Goal: Task Accomplishment & Management: Manage account settings

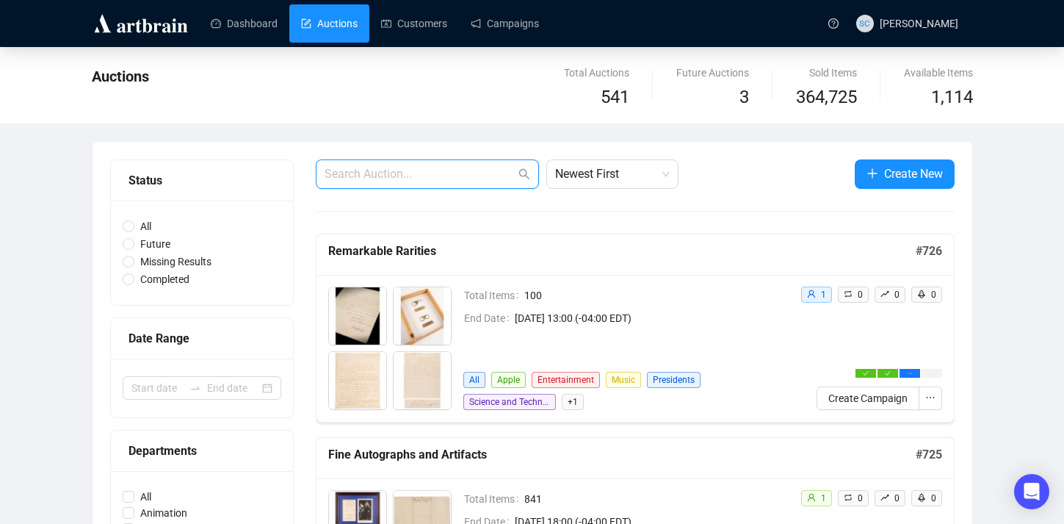
click at [434, 173] on input "text" at bounding box center [420, 174] width 191 height 18
paste input "[EMAIL_ADDRESS][DOMAIN_NAME]"
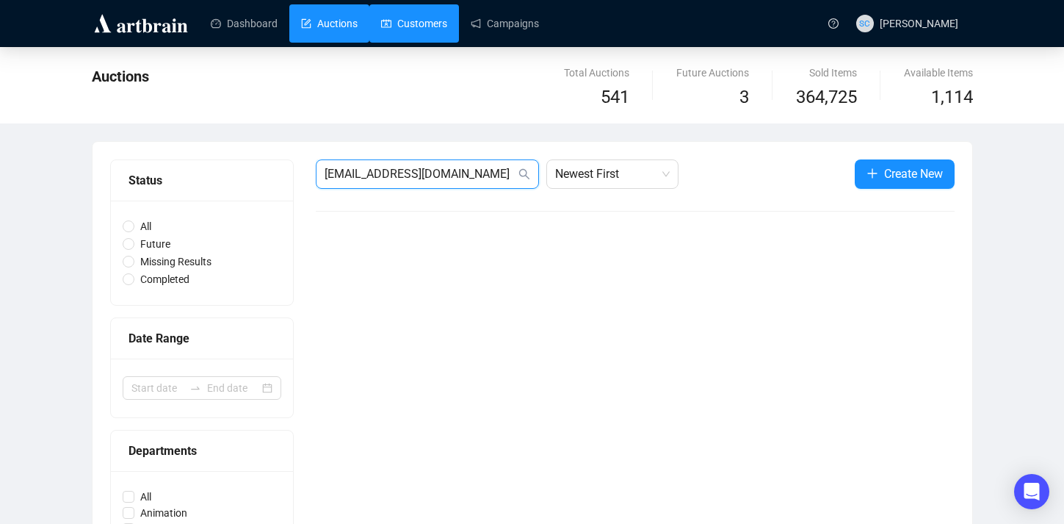
type input "[EMAIL_ADDRESS][DOMAIN_NAME]"
click at [398, 17] on link "Customers" at bounding box center [414, 23] width 66 height 38
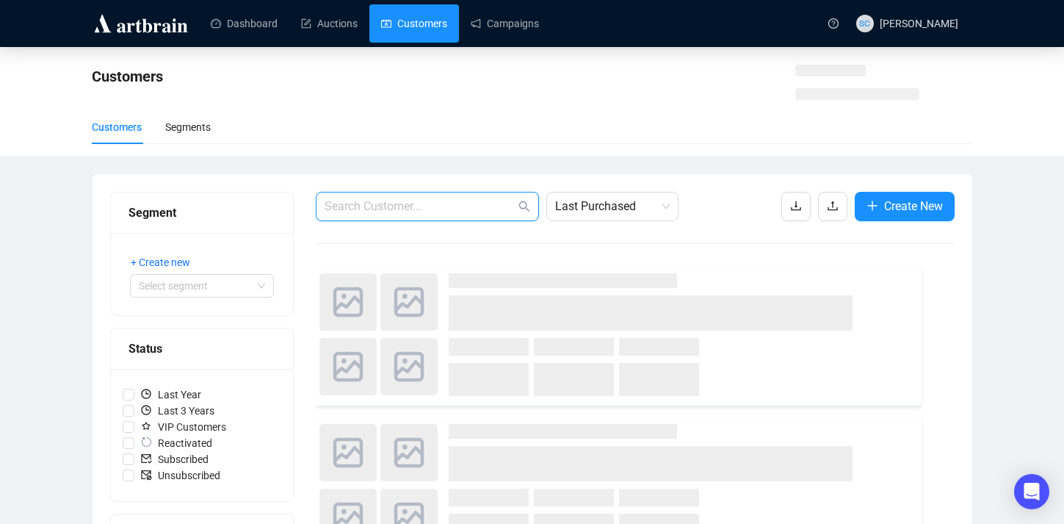
click at [419, 204] on input "text" at bounding box center [420, 207] width 191 height 18
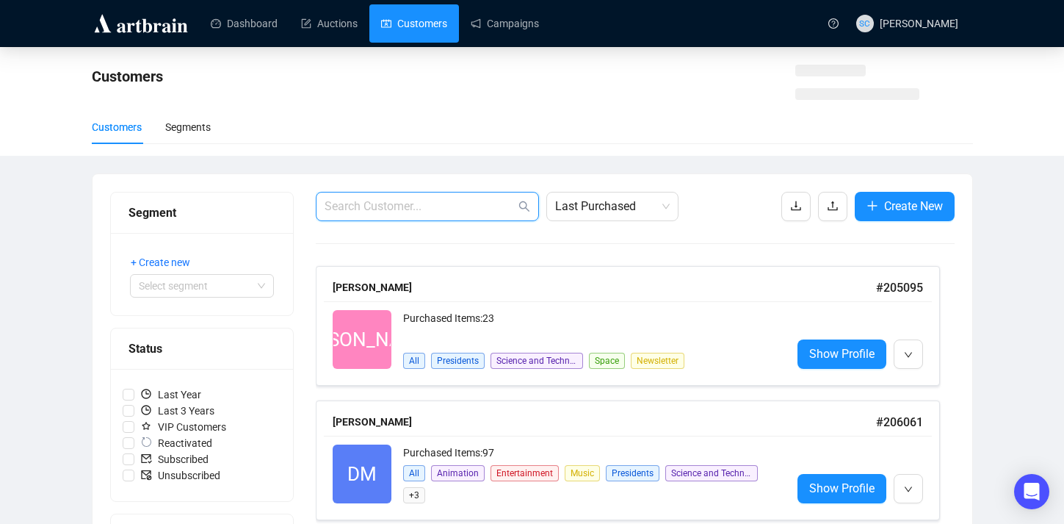
paste input "[EMAIL_ADDRESS][DOMAIN_NAME]"
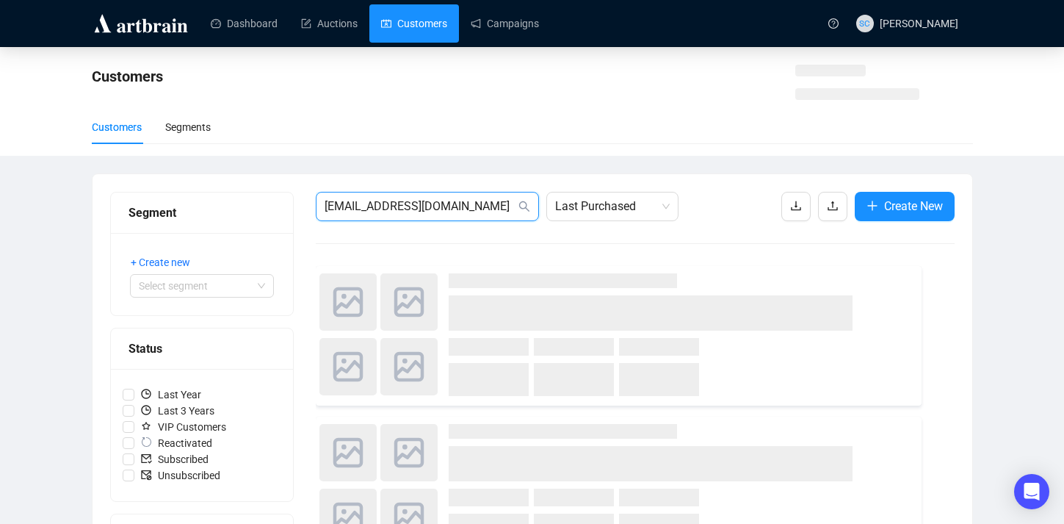
type input "[EMAIL_ADDRESS][DOMAIN_NAME]"
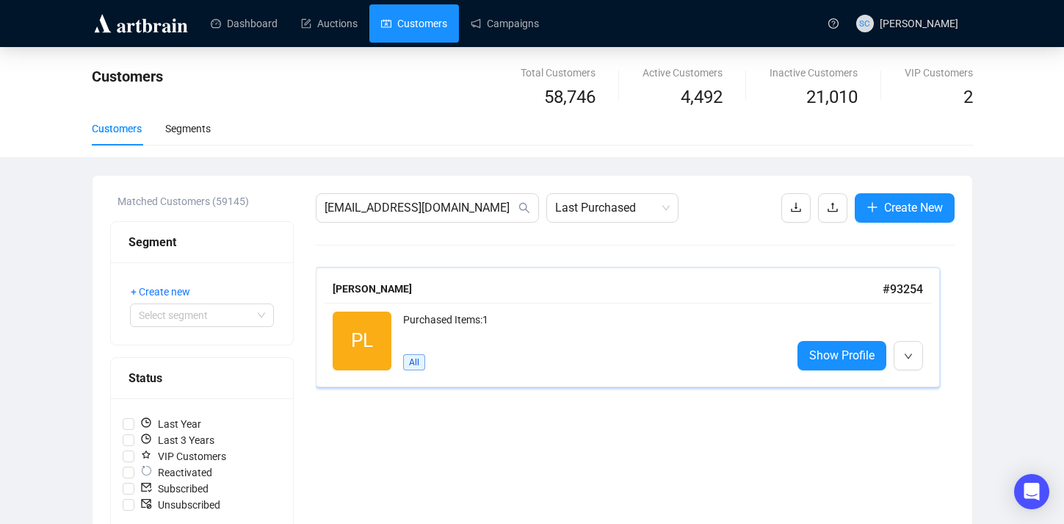
click at [574, 326] on div "Purchased Items: 1" at bounding box center [591, 325] width 377 height 29
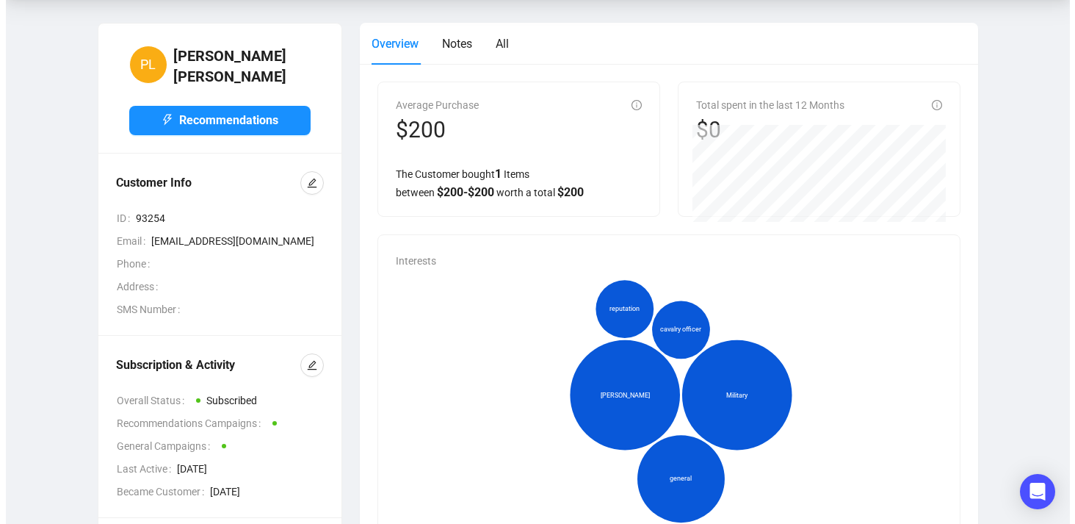
scroll to position [67, 0]
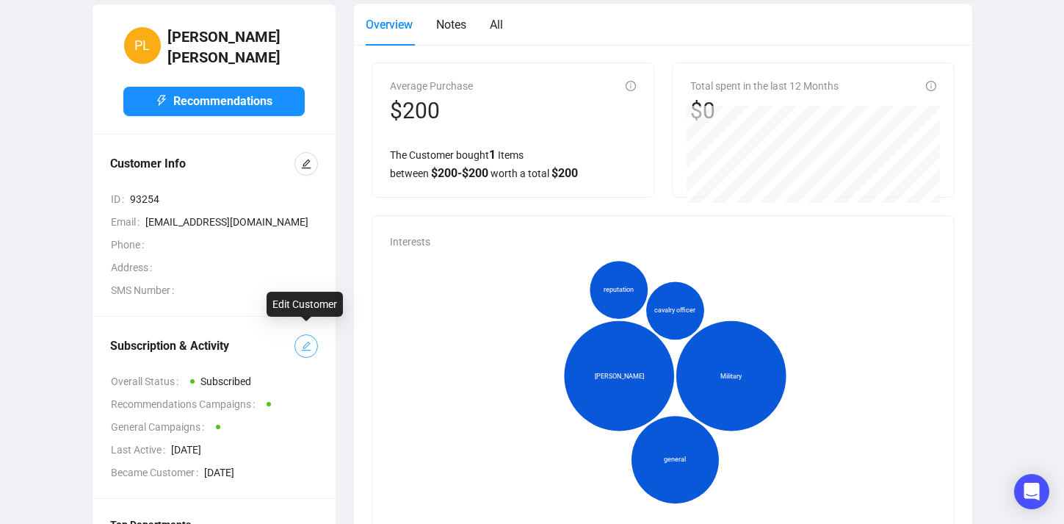
click at [305, 342] on icon "edit" at bounding box center [306, 347] width 10 height 10
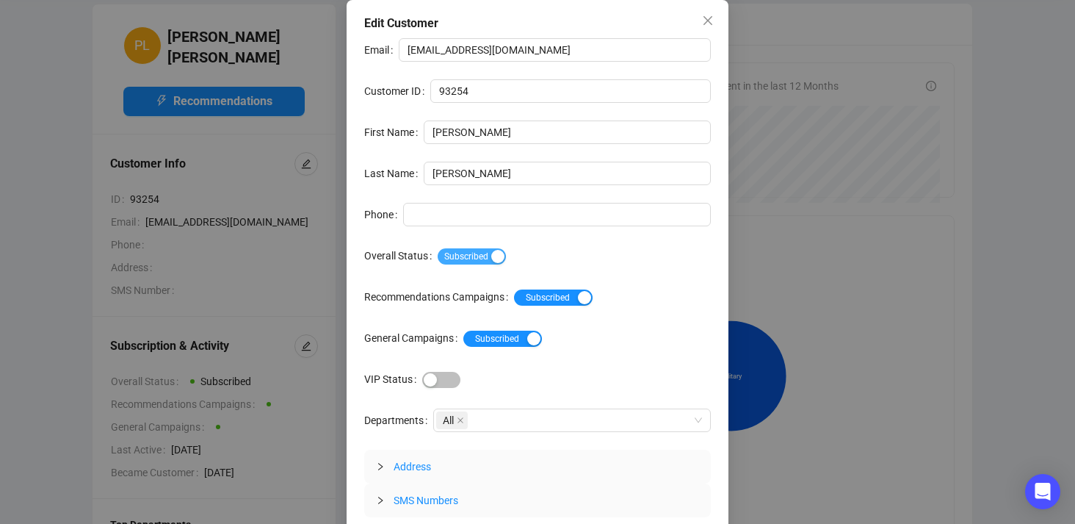
click at [488, 248] on span "Subscribed" at bounding box center [472, 256] width 68 height 16
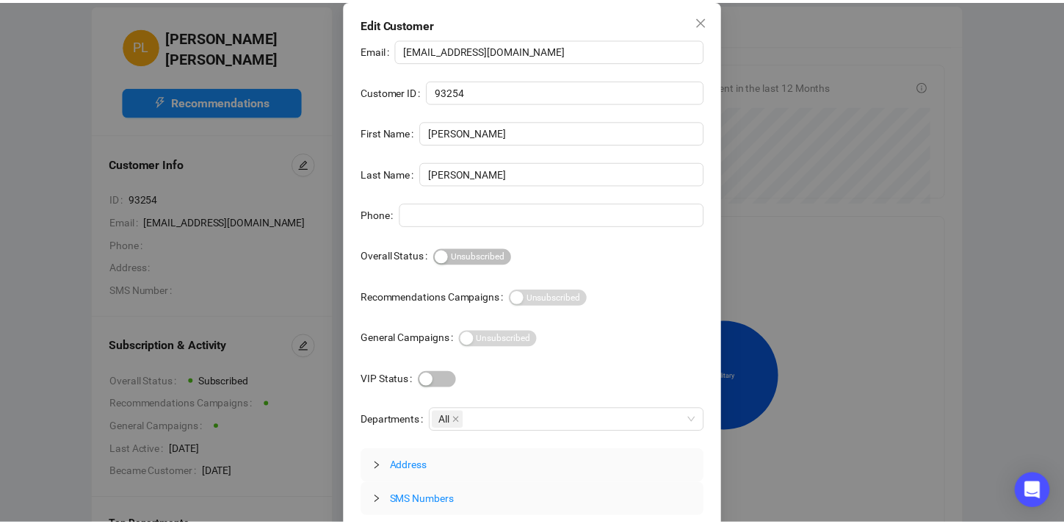
scroll to position [40, 0]
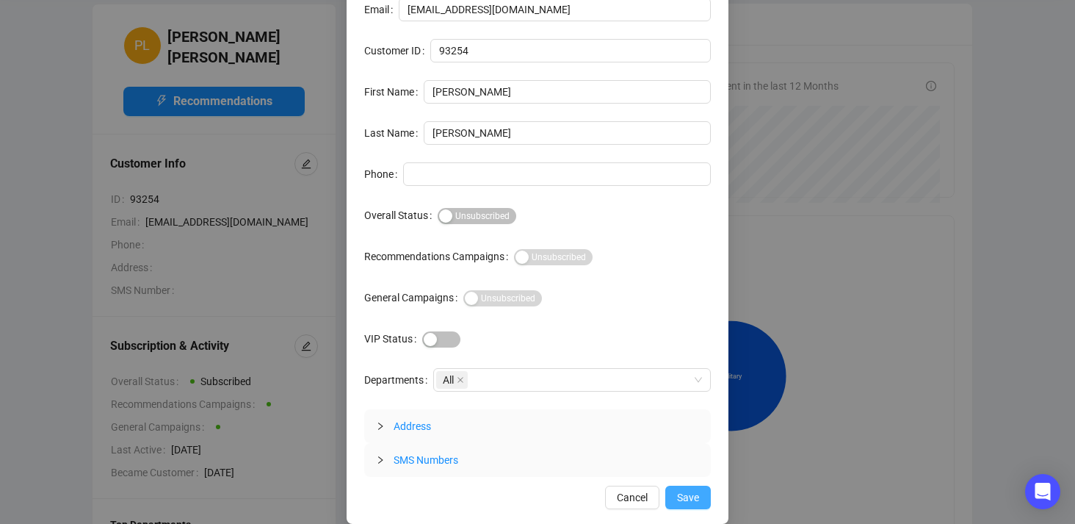
click at [670, 490] on button "Save" at bounding box center [688, 497] width 46 height 24
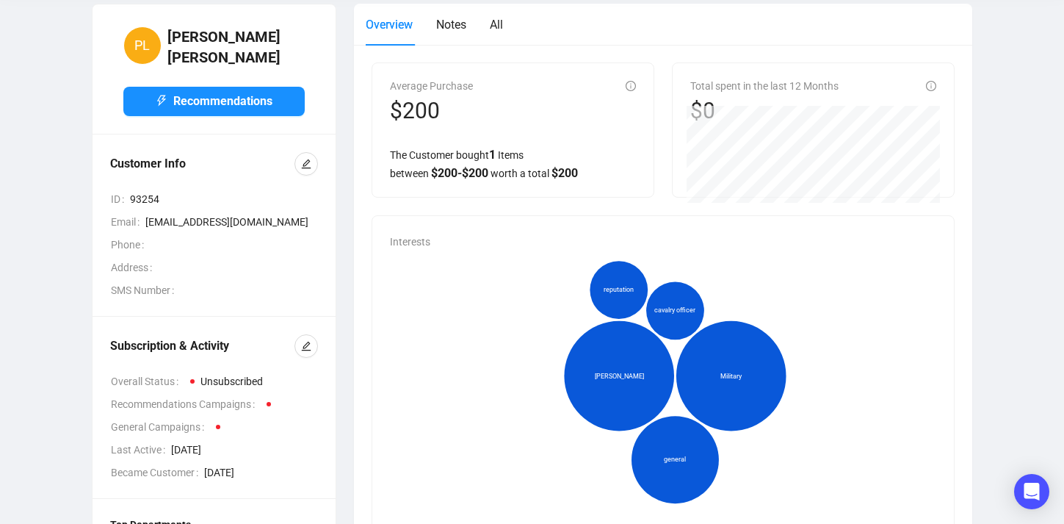
scroll to position [0, 0]
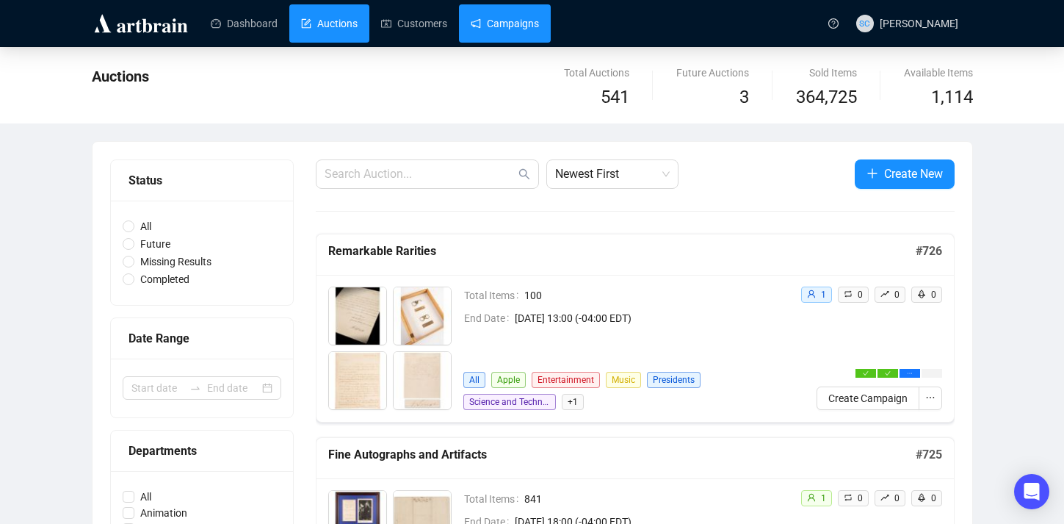
click at [480, 17] on link "Campaigns" at bounding box center [505, 23] width 68 height 38
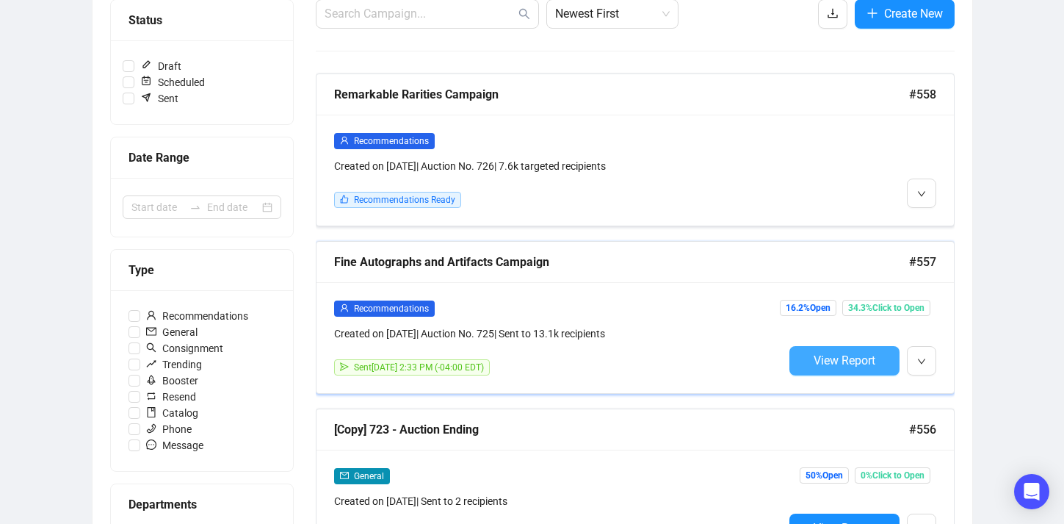
scroll to position [203, 0]
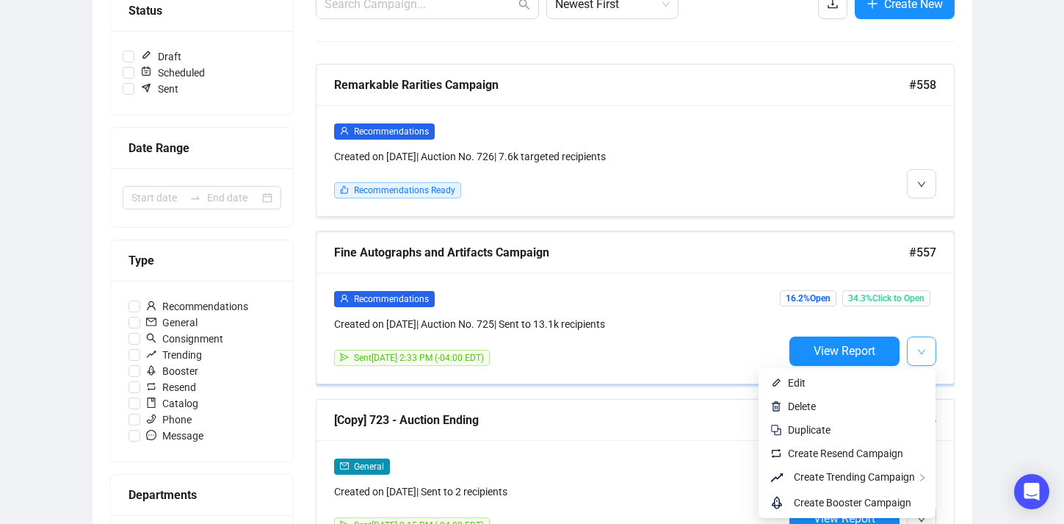
click at [922, 355] on span "button" at bounding box center [921, 351] width 9 height 18
click at [878, 449] on span "Create Resend Campaign" at bounding box center [845, 453] width 115 height 12
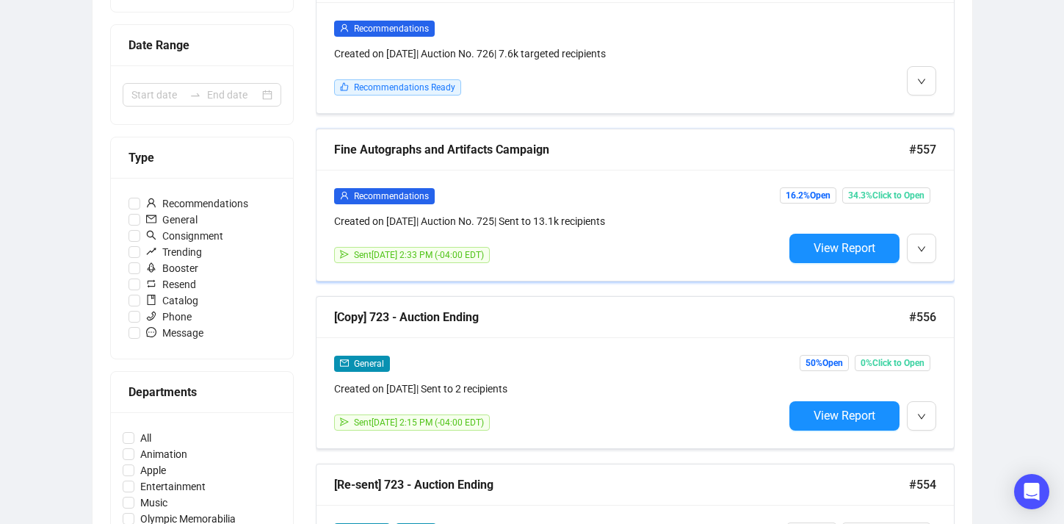
scroll to position [351, 0]
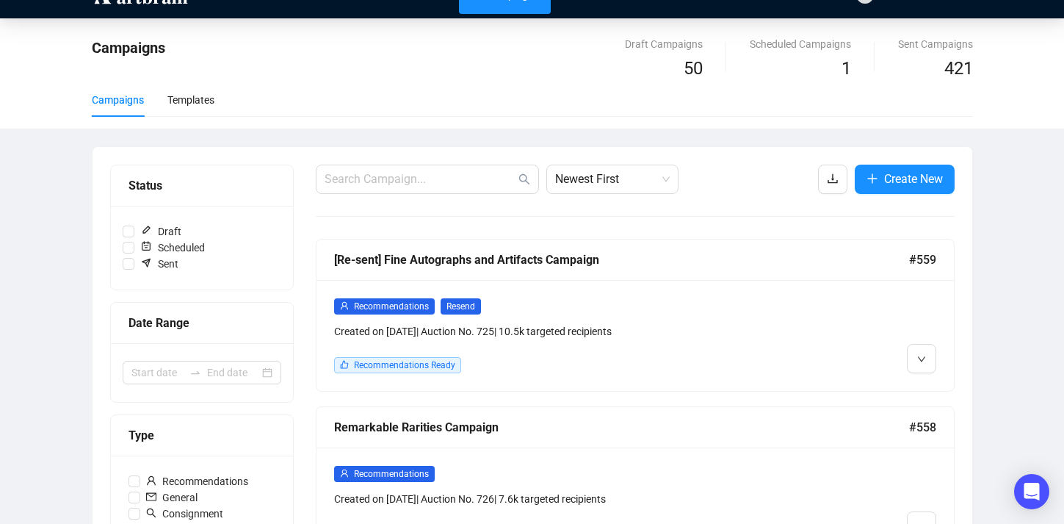
scroll to position [43, 0]
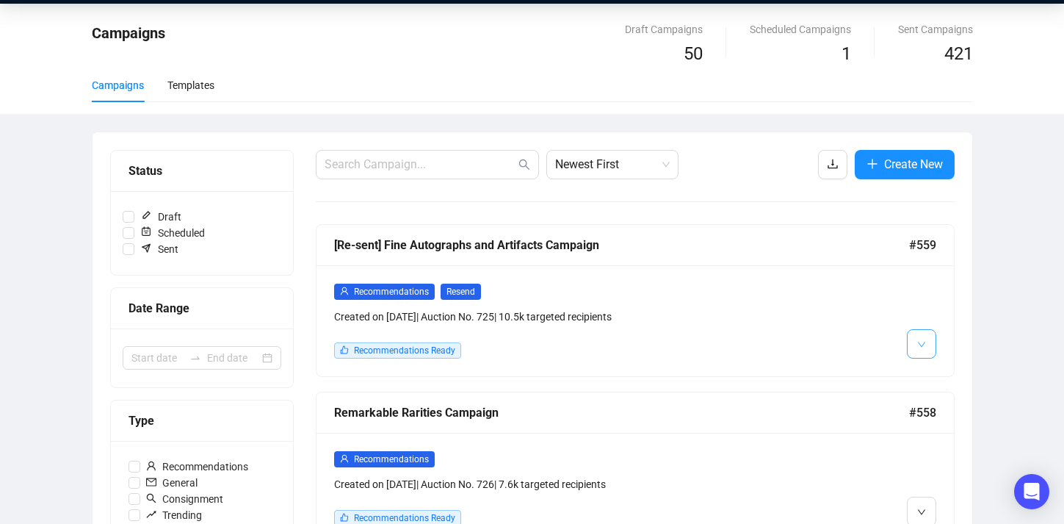
click at [907, 336] on button "button" at bounding box center [921, 343] width 29 height 29
click at [927, 369] on img at bounding box center [925, 375] width 12 height 12
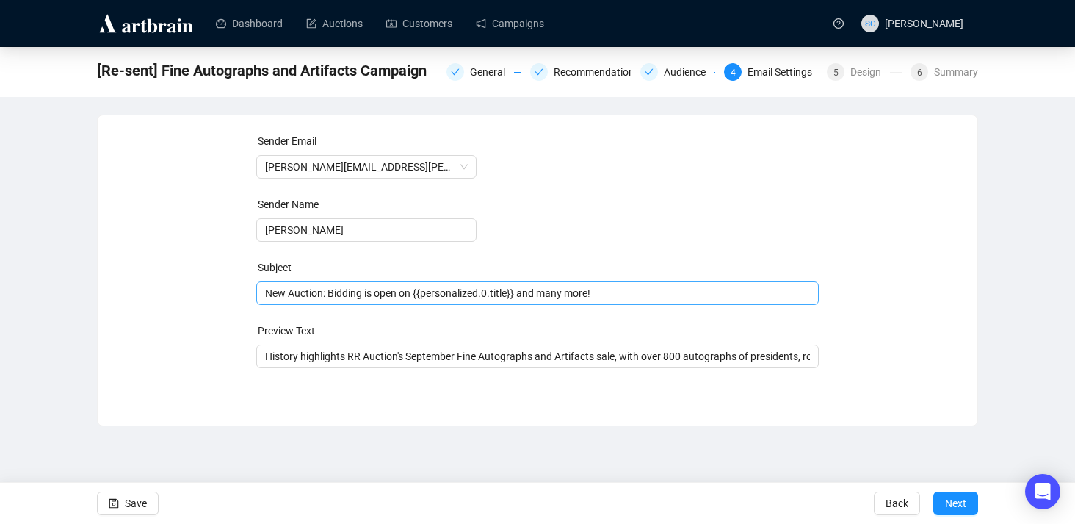
click at [344, 290] on span "New Auction: Bidding is open on {{personalized.0.title}} and many more!" at bounding box center [537, 293] width 563 height 12
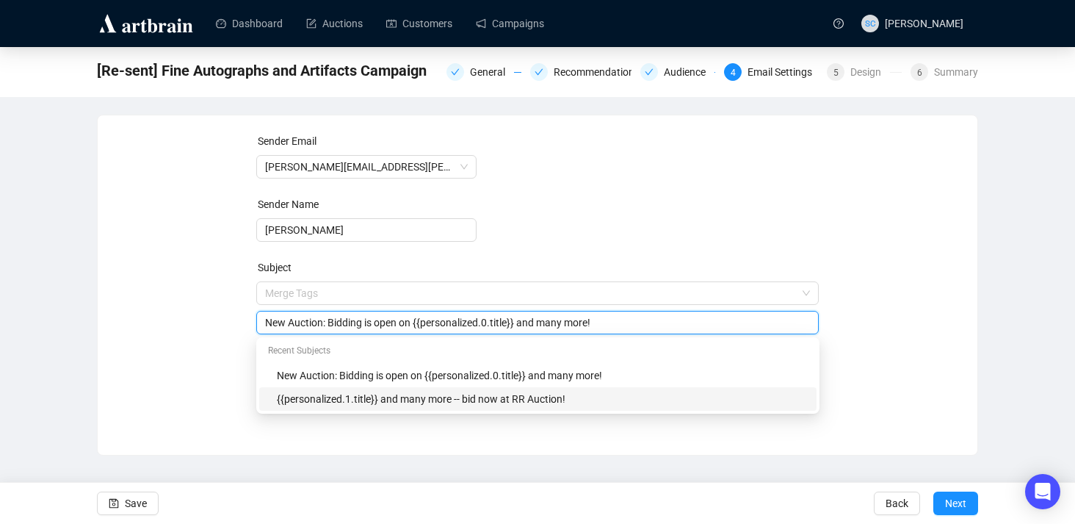
click at [348, 393] on div "{{personalized.1.title}} and many more -- bid now at RR Auction!" at bounding box center [542, 399] width 531 height 16
type input "{{personalized.1.title}} and many more -- bid now at RR Auction!"
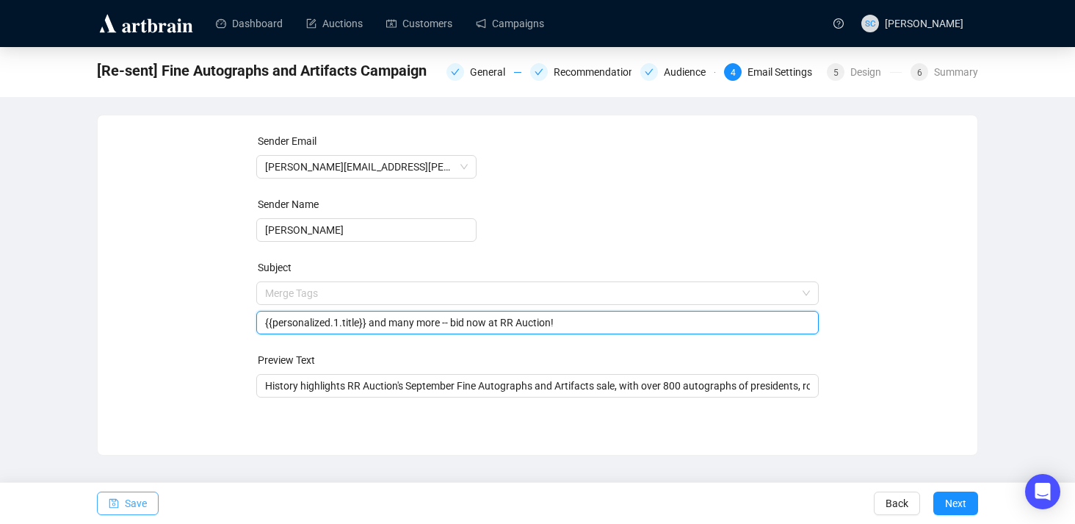
click at [128, 501] on span "Save" at bounding box center [136, 503] width 22 height 41
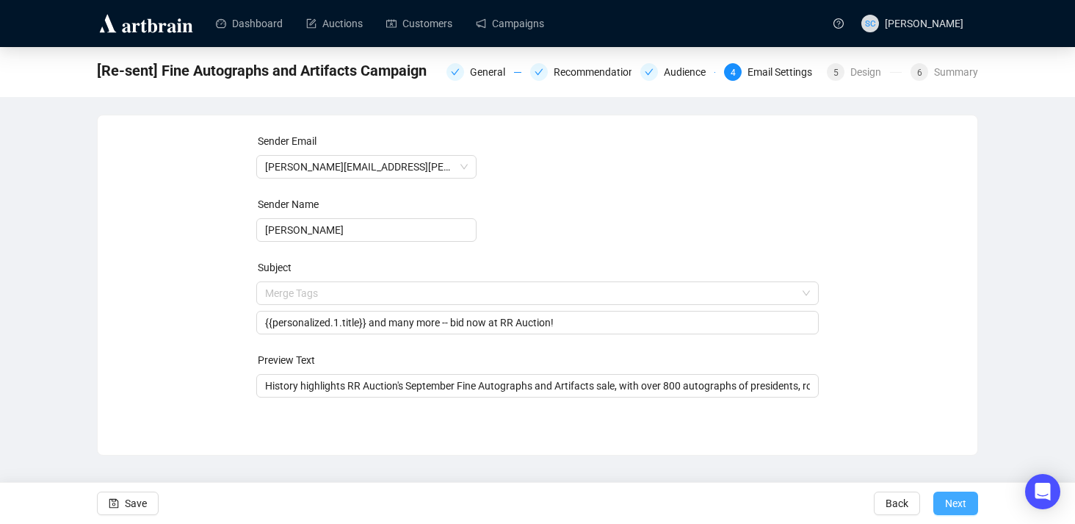
click at [964, 497] on span "Next" at bounding box center [955, 503] width 21 height 41
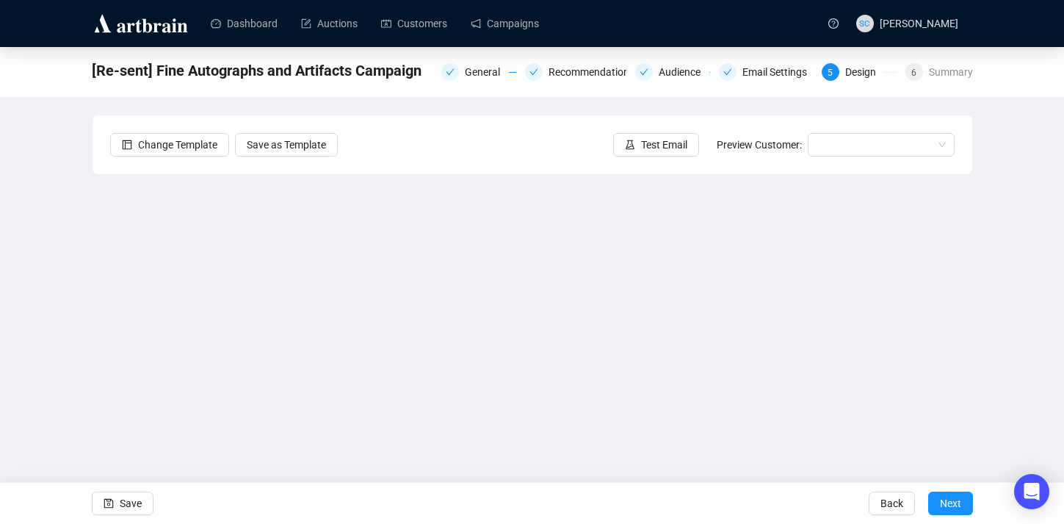
click at [964, 497] on button "Next" at bounding box center [950, 503] width 45 height 24
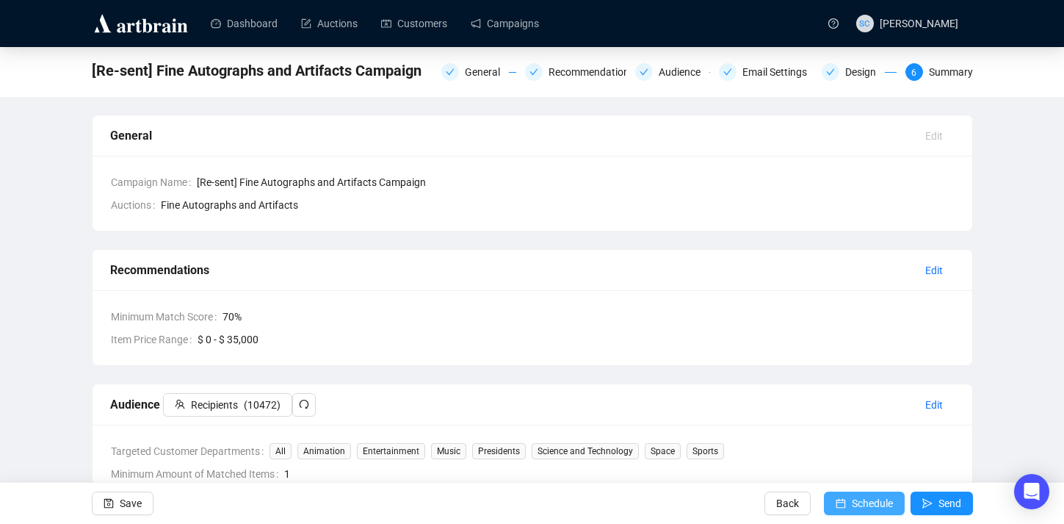
click at [837, 504] on icon "calendar" at bounding box center [841, 503] width 10 height 10
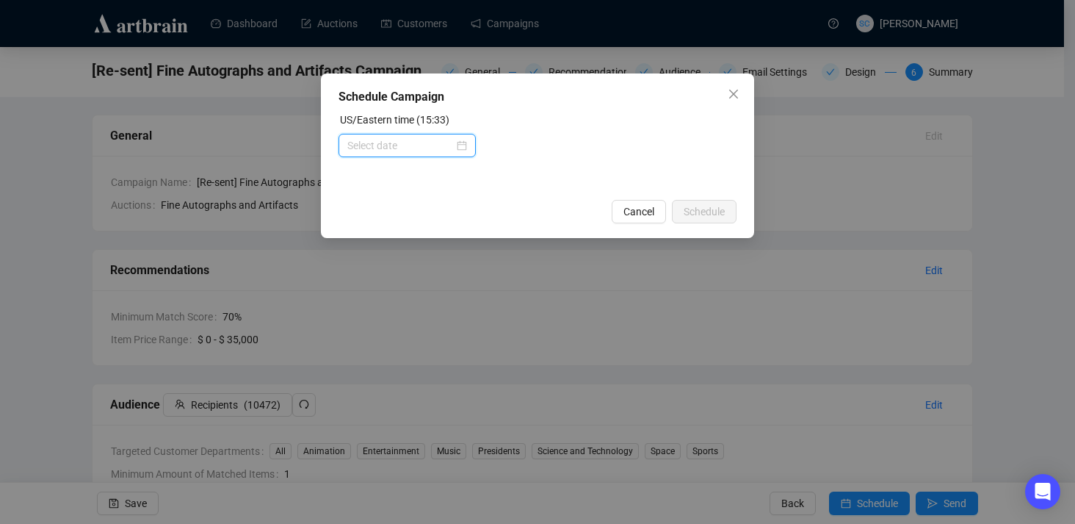
click at [357, 148] on input at bounding box center [400, 145] width 107 height 16
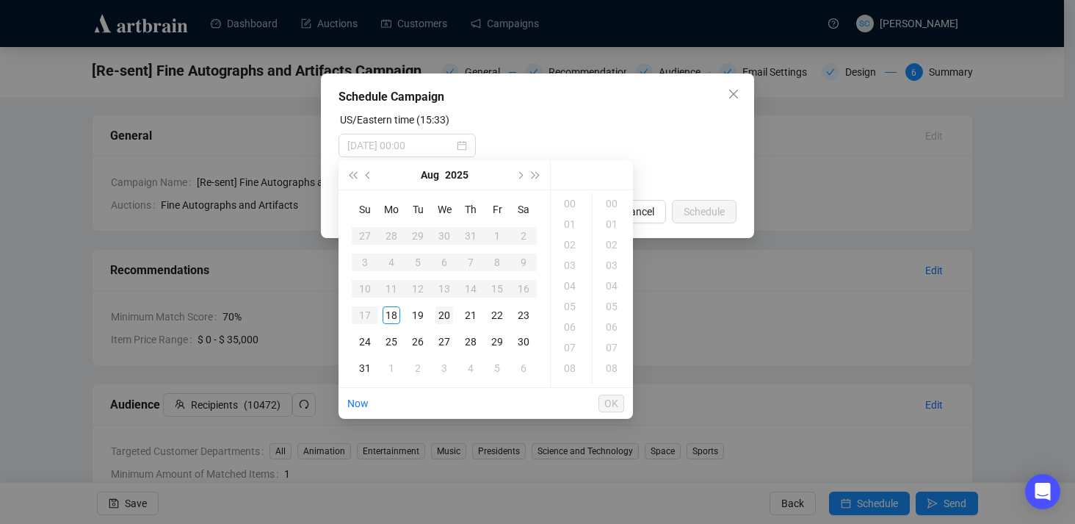
click at [452, 312] on div "20" at bounding box center [445, 315] width 18 height 18
click at [574, 369] on div "14" at bounding box center [571, 371] width 35 height 21
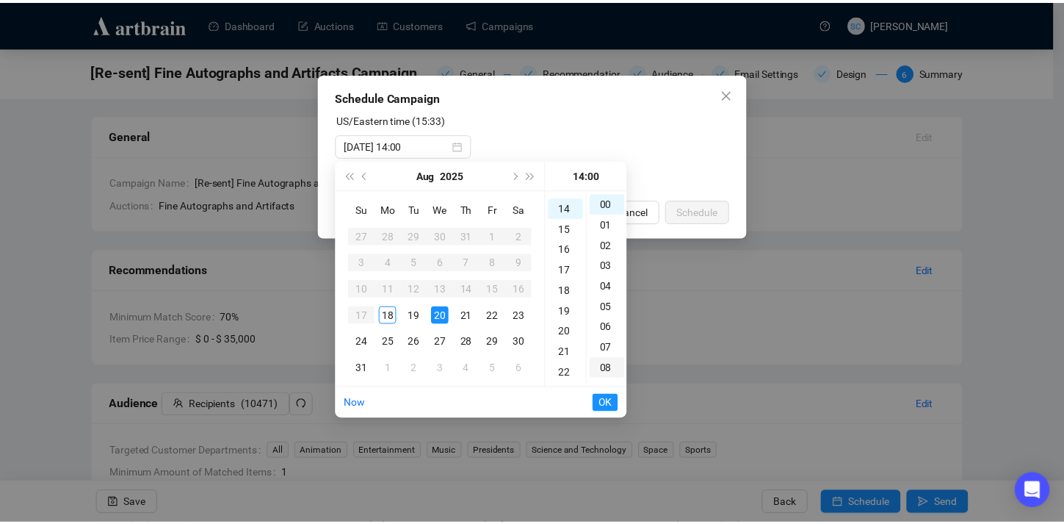
scroll to position [288, 0]
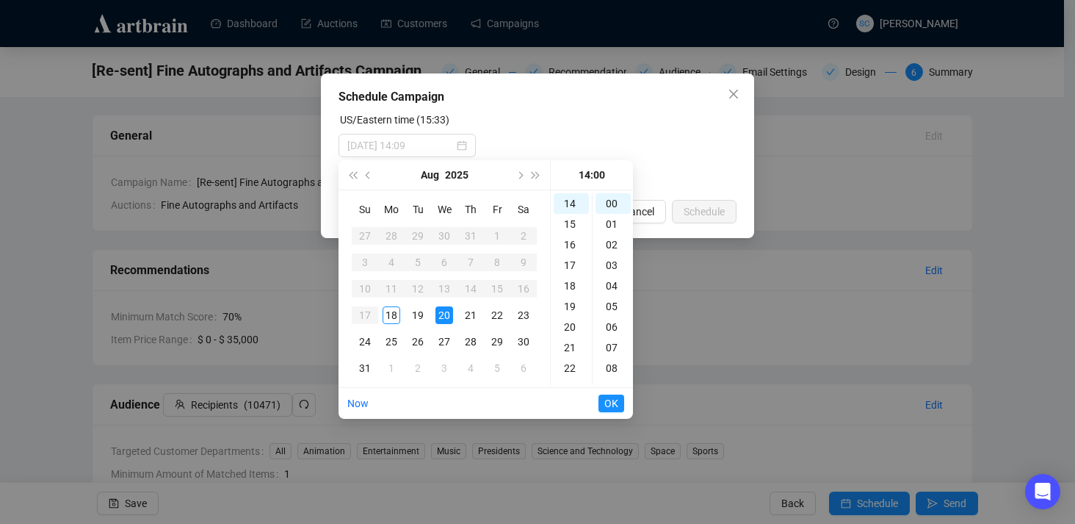
type input "2025-08-20 14:00"
click at [610, 405] on span "OK" at bounding box center [611, 403] width 14 height 28
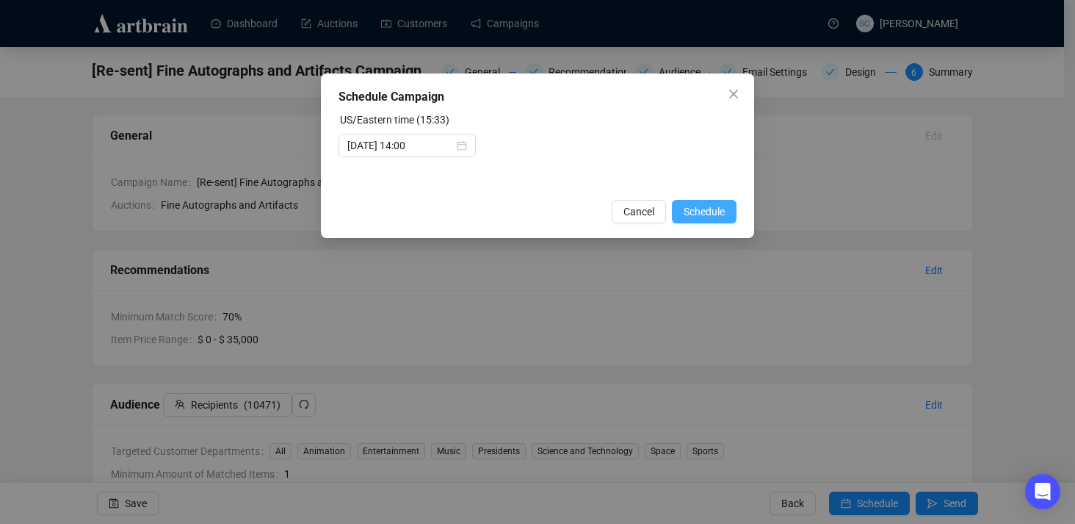
click at [706, 206] on span "Schedule" at bounding box center [704, 211] width 41 height 16
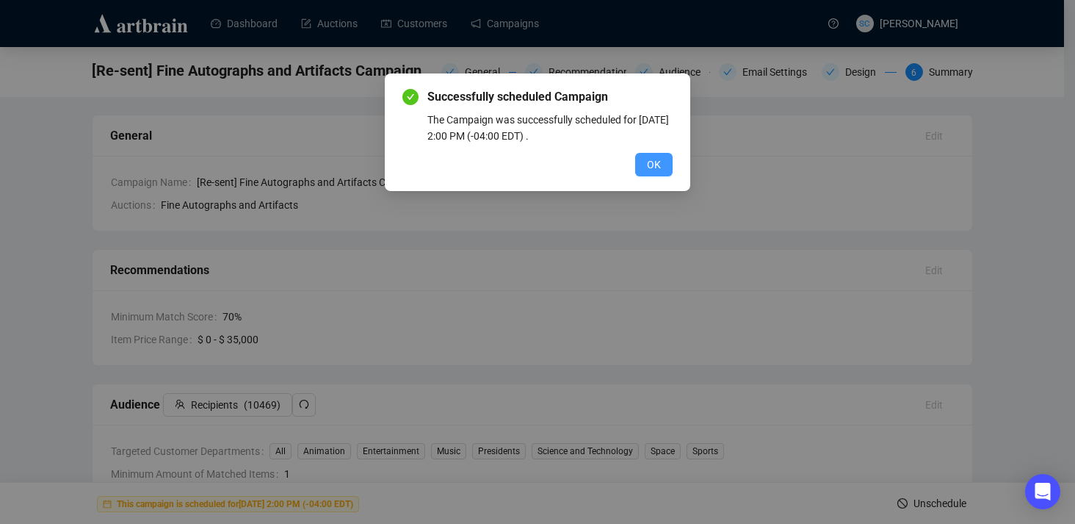
click at [654, 163] on span "OK" at bounding box center [654, 164] width 14 height 16
